Goal: Information Seeking & Learning: Learn about a topic

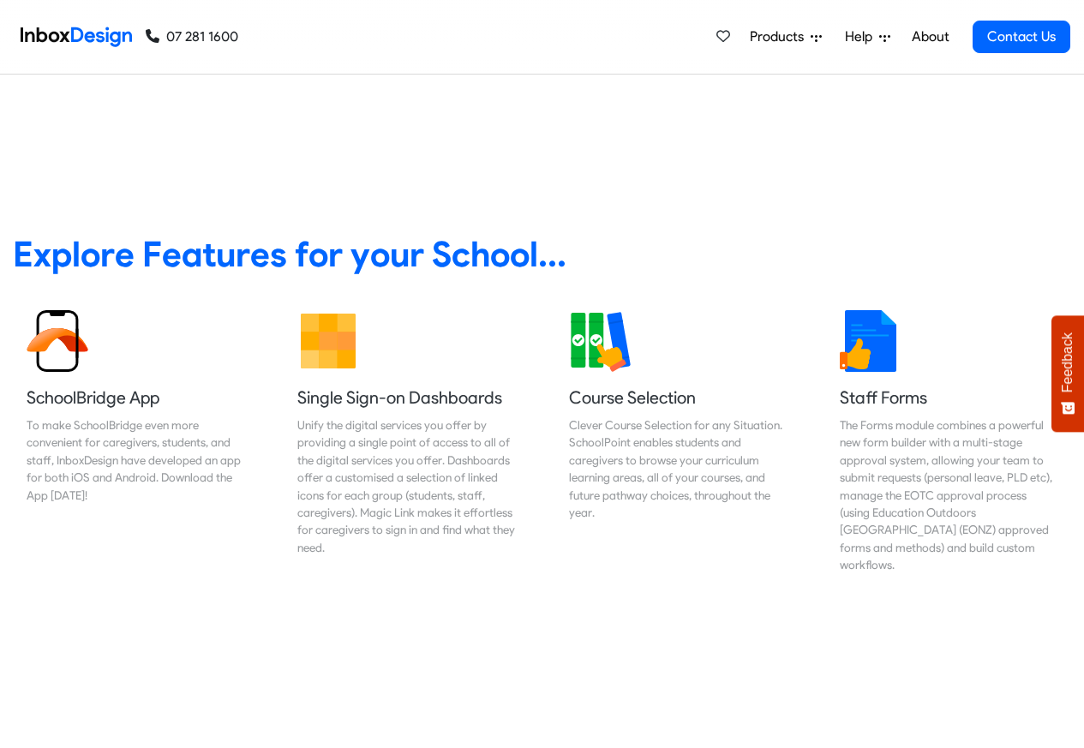
scroll to position [617, 0]
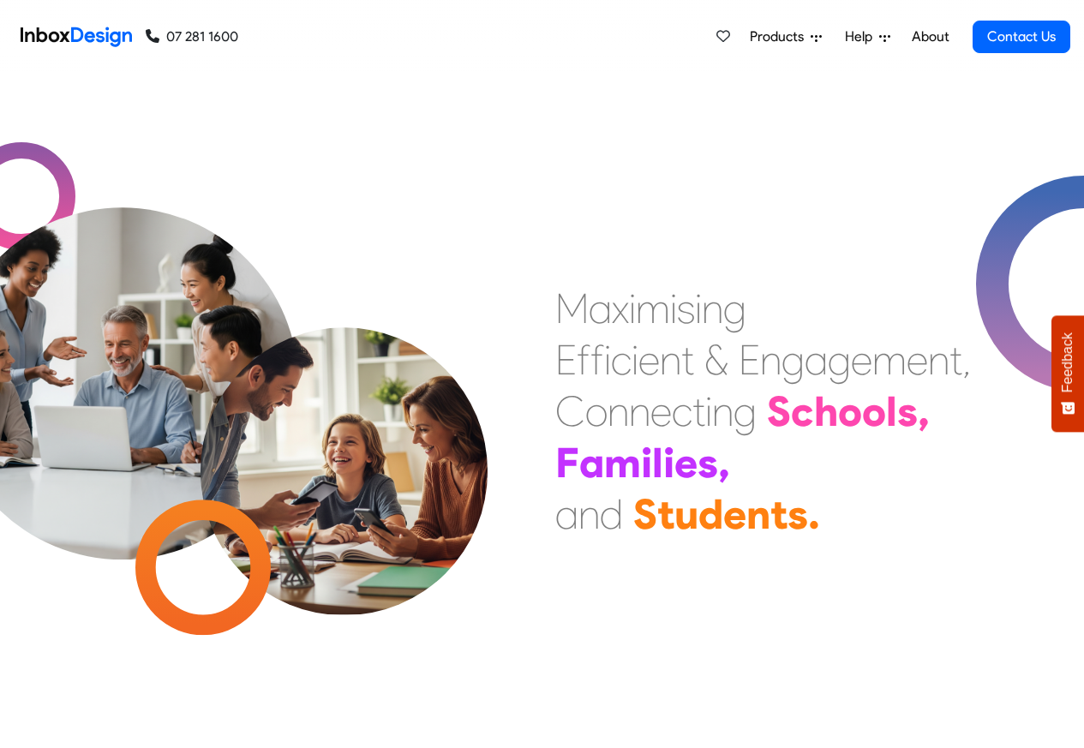
click at [788, 38] on span "Products" at bounding box center [780, 37] width 61 height 21
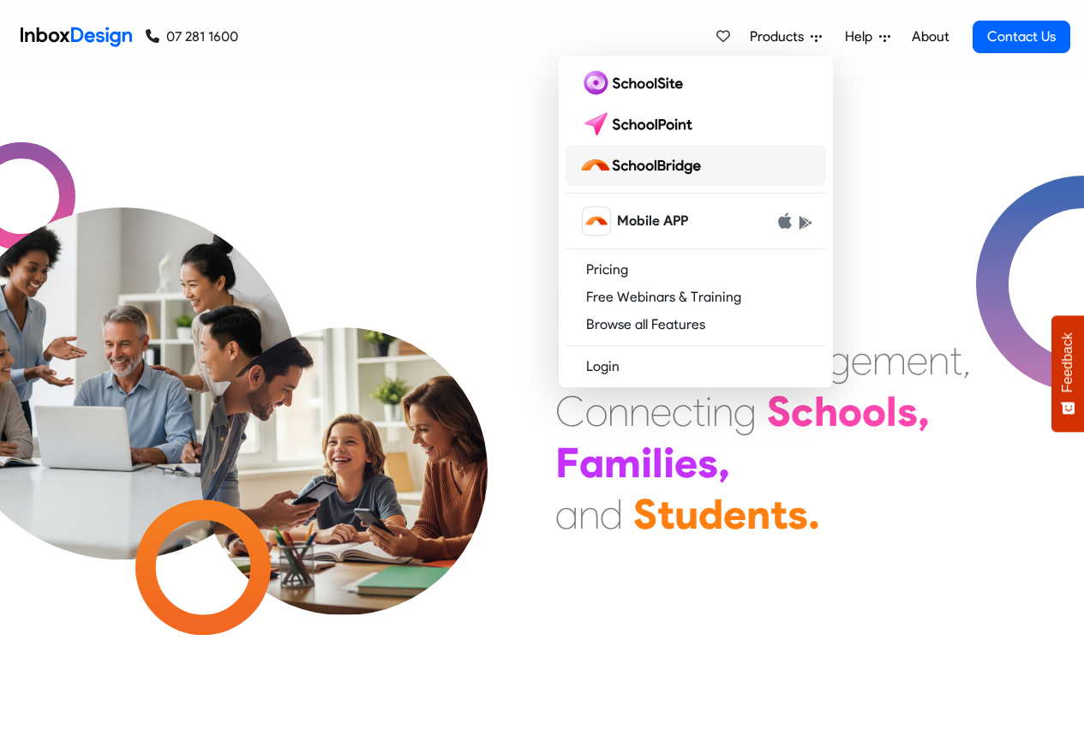
click at [630, 170] on img at bounding box center [643, 165] width 129 height 27
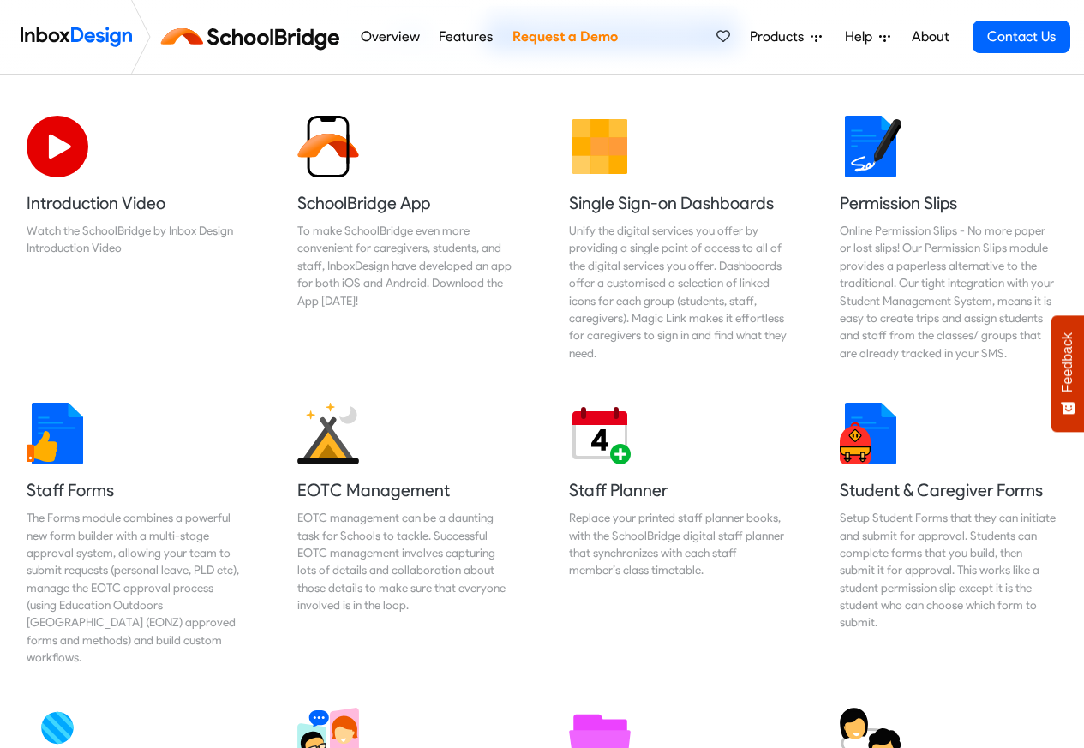
scroll to position [309, 0]
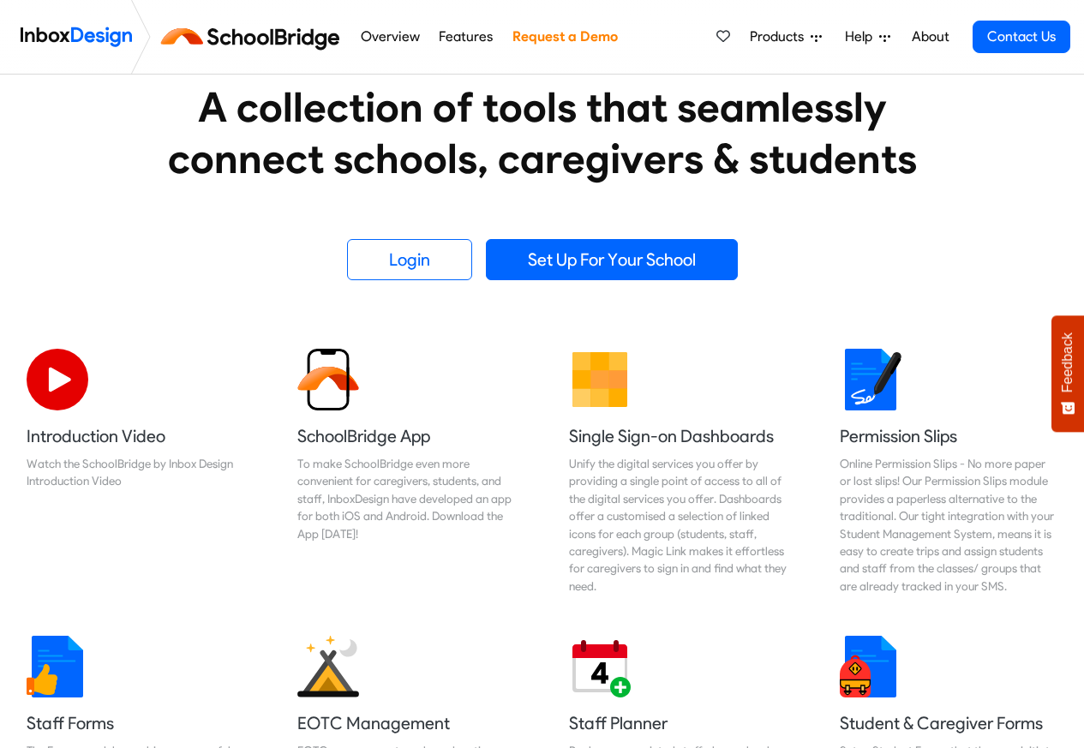
click at [391, 37] on link "Overview" at bounding box center [390, 37] width 69 height 34
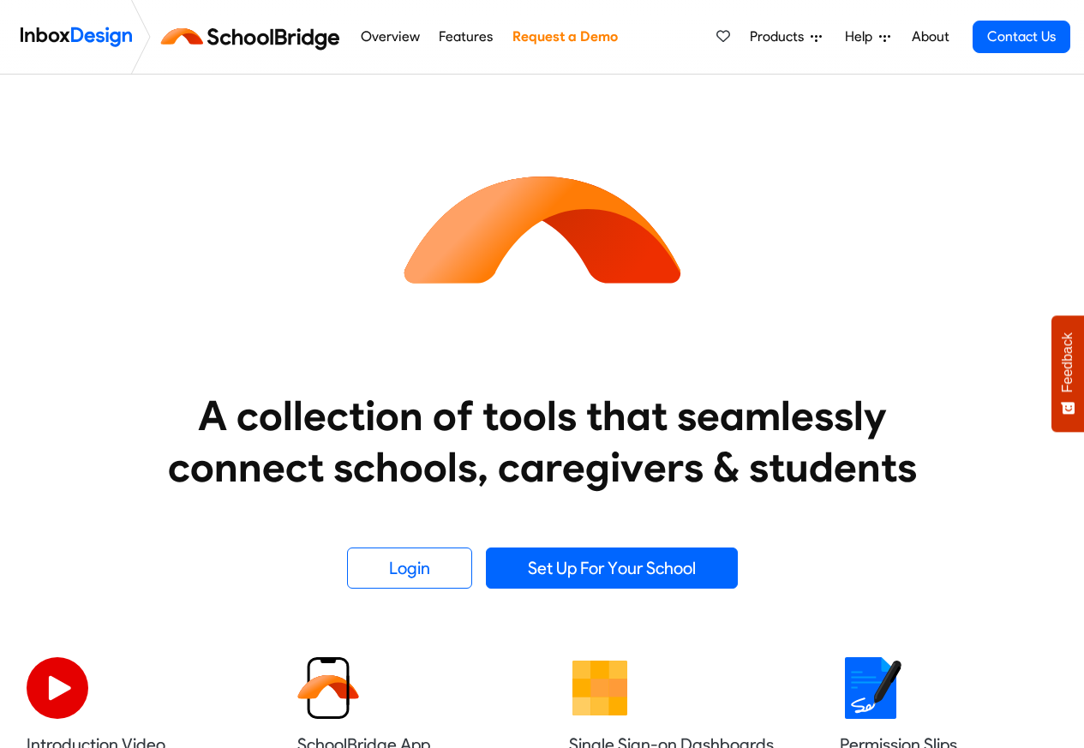
click at [471, 35] on link "Features" at bounding box center [466, 37] width 63 height 34
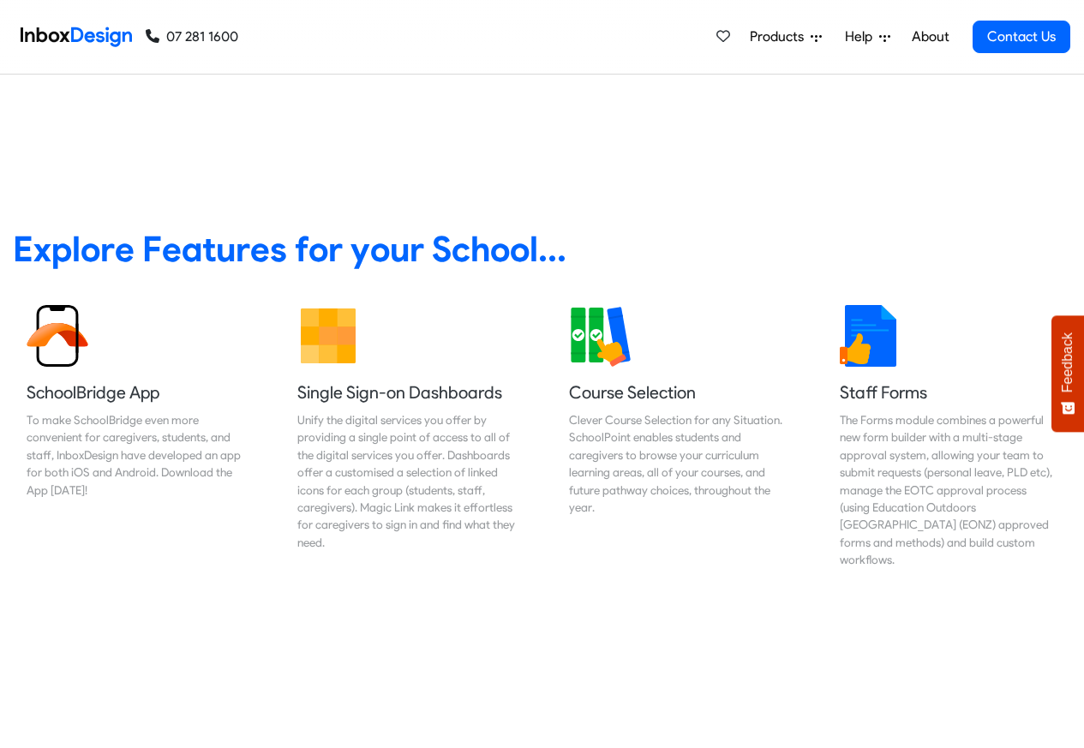
scroll to position [617, 0]
